Goal: Find specific page/section: Find specific page/section

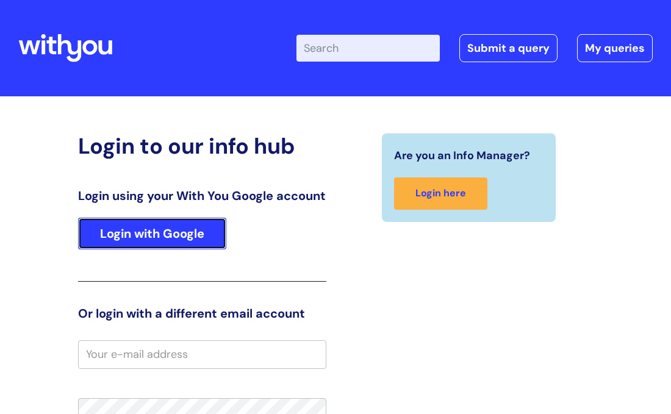
click at [177, 243] on link "Login with Google" at bounding box center [152, 234] width 148 height 32
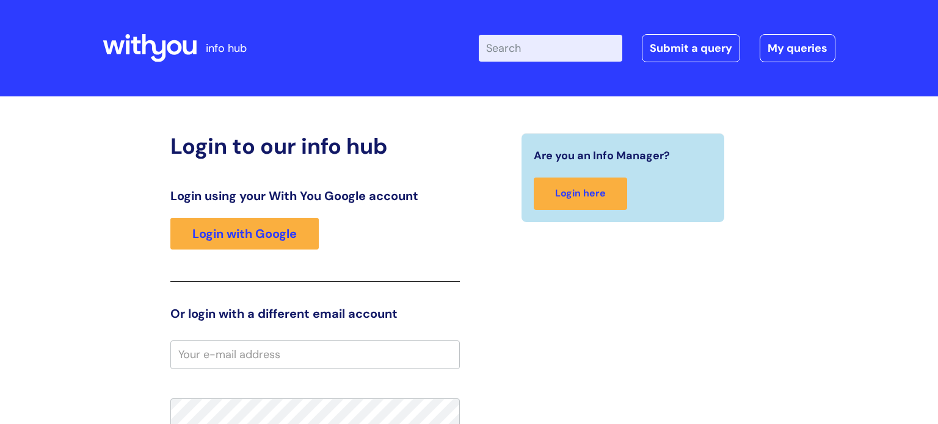
click at [867, 322] on div "Login to our info hub Login using your With You Google account Login with Googl…" at bounding box center [469, 386] width 938 height 580
click at [925, 168] on div "Login to our info hub Login using your With You Google account Login with Googl…" at bounding box center [469, 386] width 938 height 580
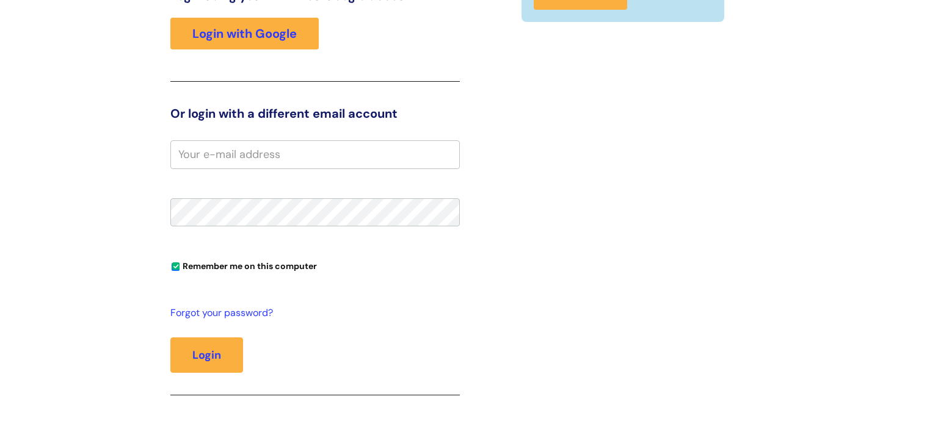
scroll to position [220, 0]
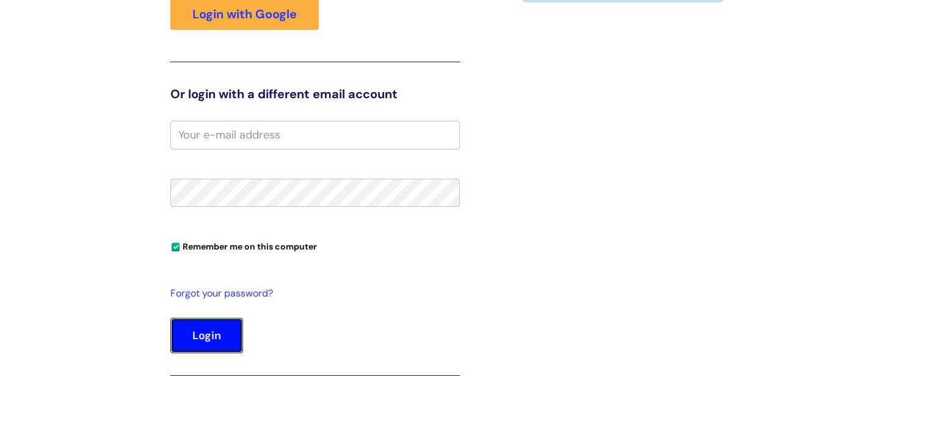
click at [215, 333] on button "Login" at bounding box center [206, 335] width 73 height 35
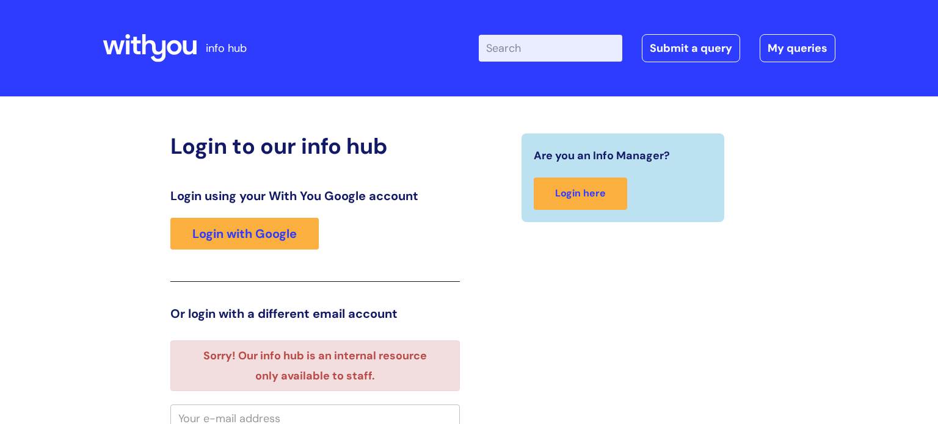
scroll to position [7, 0]
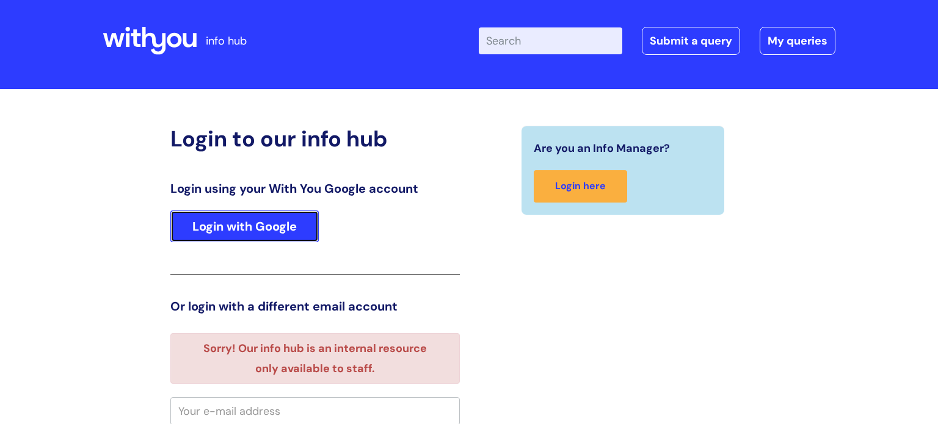
click at [266, 228] on link "Login with Google" at bounding box center [244, 227] width 148 height 32
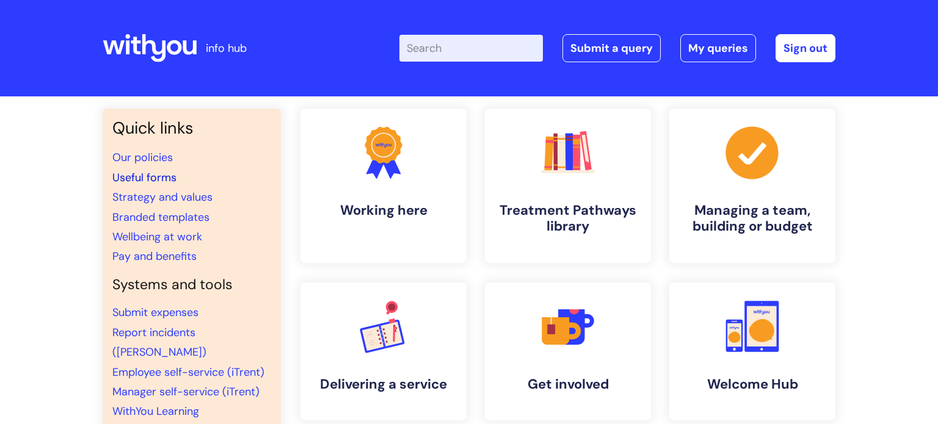
click at [168, 179] on link "Useful forms" at bounding box center [144, 177] width 64 height 15
click at [748, 375] on link ".cls-1{fill:#f89b22;}.cls-1,.cls-2,.cls-3{stroke-width:0px;}.cls-2{fill:#2d3cff…" at bounding box center [752, 351] width 168 height 140
